Goal: Complete application form: Complete application form

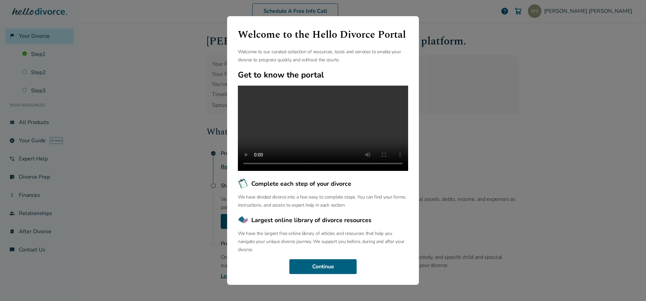
click at [482, 72] on div "Welcome to the Hello Divorce Portal Welcome to our curated collection of resour…" at bounding box center [323, 150] width 646 height 301
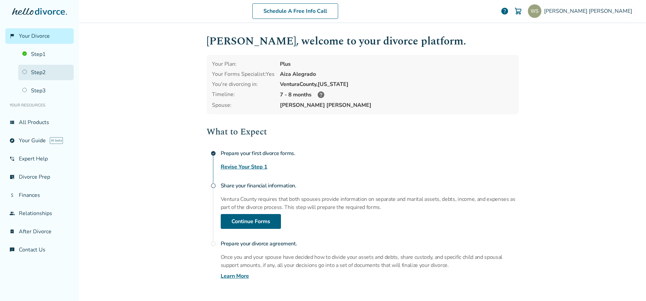
click at [23, 71] on link "Step 2" at bounding box center [46, 72] width 56 height 15
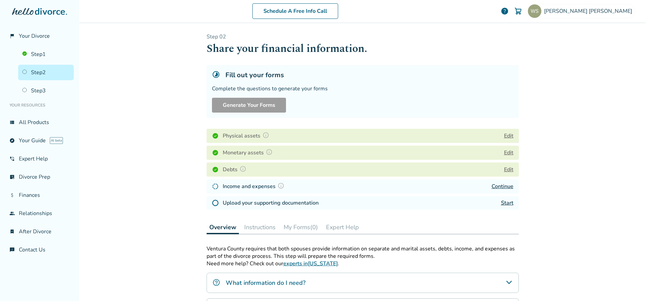
click at [502, 204] on link "Start" at bounding box center [507, 202] width 12 height 7
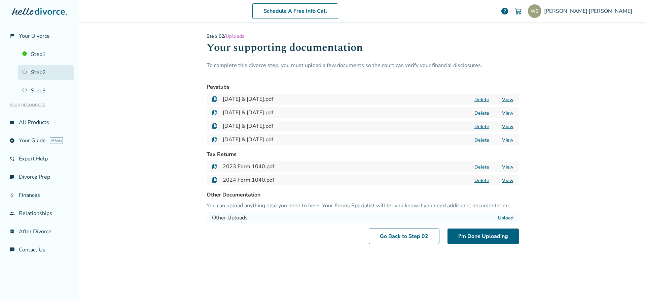
click at [26, 73] on link "Step 2" at bounding box center [46, 72] width 56 height 15
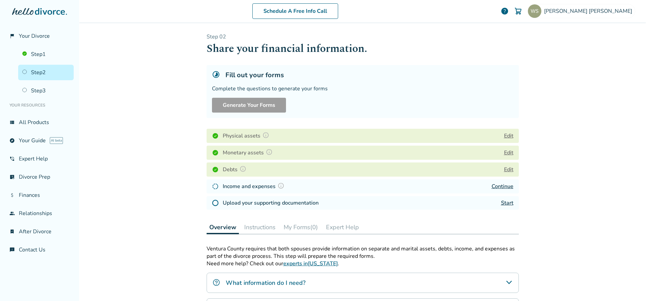
click at [502, 187] on link "Continue" at bounding box center [503, 185] width 22 height 7
click at [501, 203] on link "Start" at bounding box center [507, 202] width 12 height 7
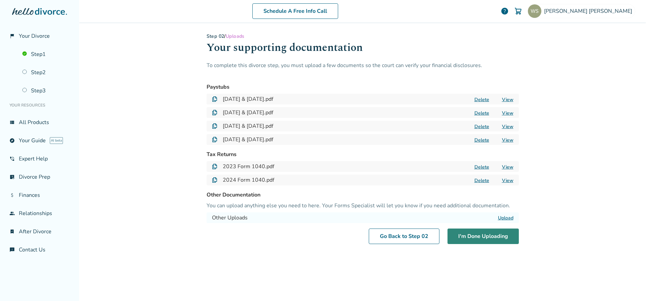
click at [478, 236] on button "I'm Done Uploading" at bounding box center [483, 235] width 71 height 15
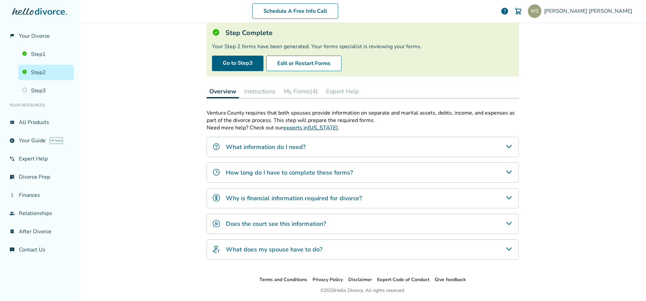
scroll to position [64, 0]
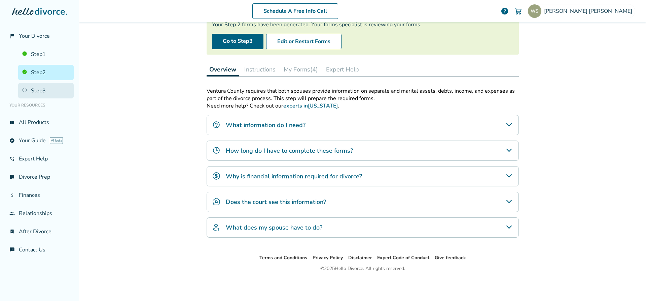
click at [25, 89] on link "Step 3" at bounding box center [46, 90] width 56 height 15
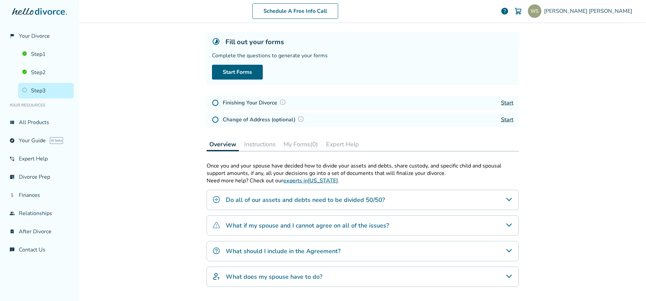
click at [505, 197] on icon "Do all of our assets and debts need to be divided 50/50?" at bounding box center [509, 199] width 8 height 8
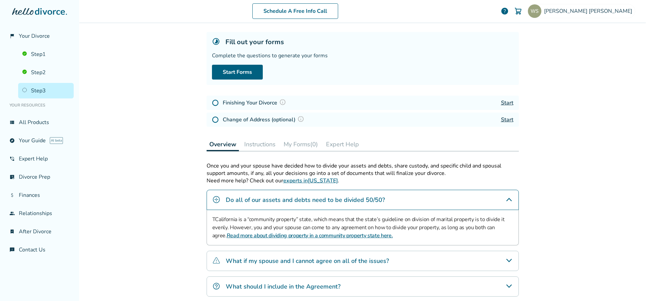
click at [146, 213] on div "Schedule A Free Info Call [PERSON_NAME] help Schedule A Free Call [PERSON_NAME]…" at bounding box center [362, 150] width 567 height 301
click at [510, 197] on icon "Do all of our assets and debts need to be divided 50/50?" at bounding box center [509, 199] width 8 height 8
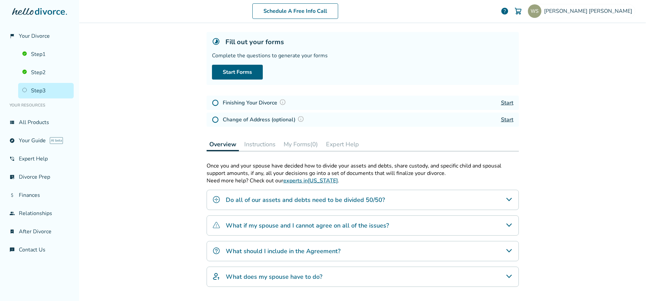
click at [507, 227] on icon "What if my spouse and I cannot agree on all of the issues?" at bounding box center [509, 225] width 8 height 8
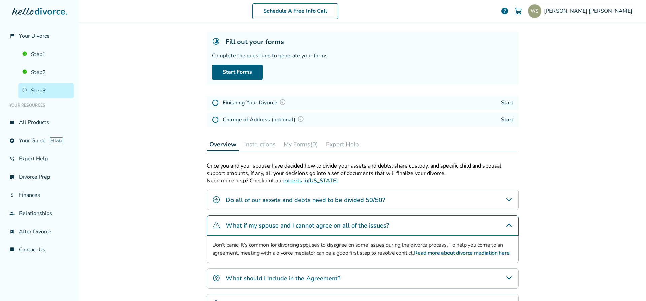
click at [508, 221] on icon "What if my spouse and I cannot agree on all of the issues?" at bounding box center [509, 225] width 8 height 8
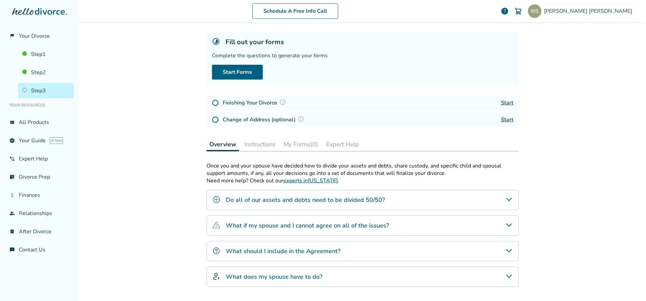
click at [505, 250] on icon "What should I include in the Agreement?" at bounding box center [509, 250] width 8 height 8
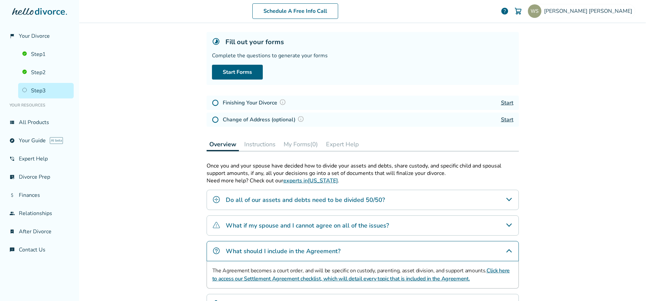
click at [506, 250] on icon "What should I include in the Agreement?" at bounding box center [509, 250] width 8 height 8
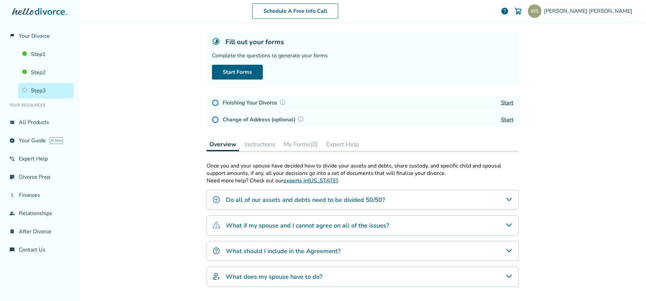
click at [505, 276] on icon "What does my spouse have to do?" at bounding box center [509, 276] width 8 height 8
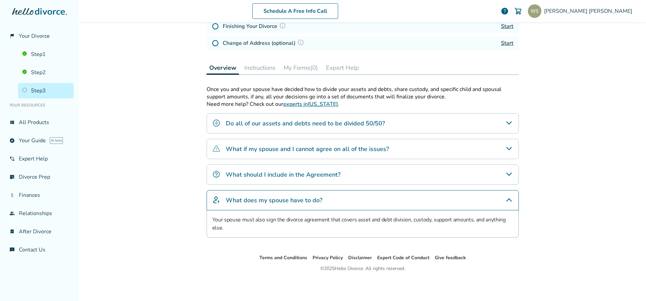
scroll to position [0, 0]
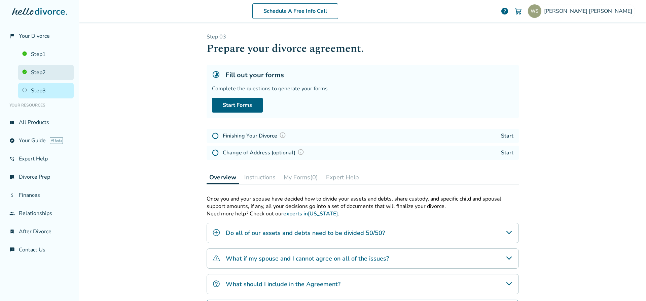
click at [28, 71] on link "Step 2" at bounding box center [46, 72] width 56 height 15
